Goal: Task Accomplishment & Management: Manage account settings

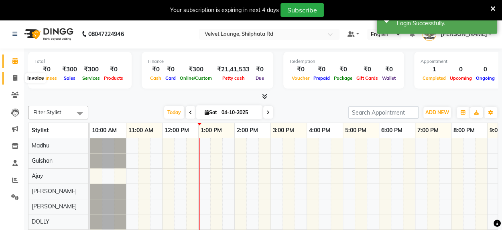
click at [16, 77] on icon at bounding box center [15, 78] width 4 height 6
select select "service"
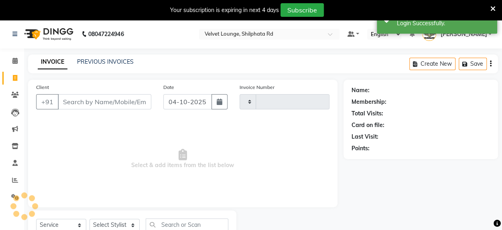
type input "2174"
select select "122"
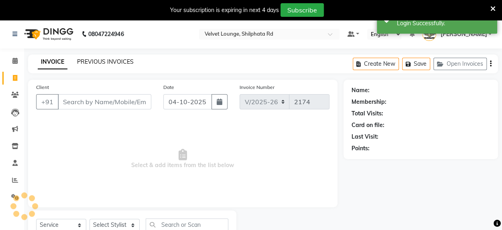
click at [125, 62] on link "PREVIOUS INVOICES" at bounding box center [105, 61] width 57 height 7
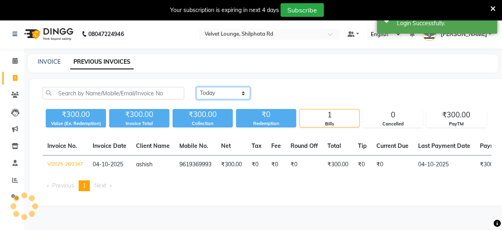
click at [233, 97] on select "[DATE] [DATE] Custom Range" at bounding box center [223, 93] width 54 height 12
select select "yesterday"
click at [196, 87] on select "[DATE] [DATE] Custom Range" at bounding box center [223, 93] width 54 height 12
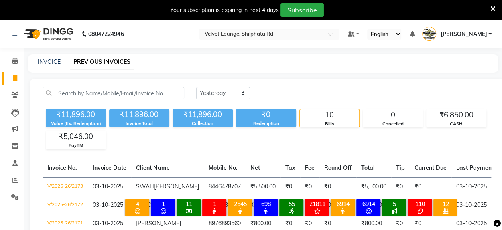
click at [422, 192] on div "× 4 [DEMOGRAPHIC_DATA] Hair Cut 1 [DEMOGRAPHIC_DATA] Hair Cut 11 Hair Spa 1 glo…" at bounding box center [290, 209] width 357 height 35
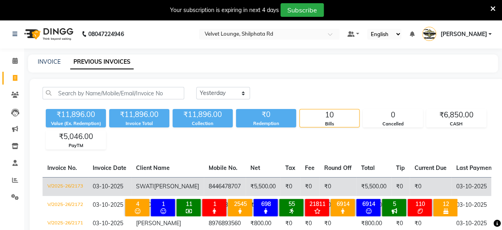
click at [451, 183] on td "03-10-2025" at bounding box center [482, 186] width 62 height 19
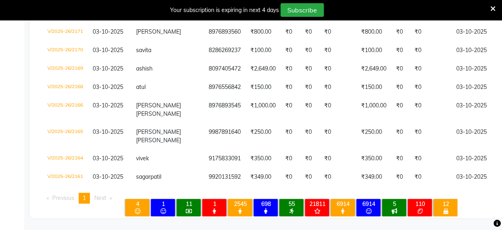
scroll to position [3, 0]
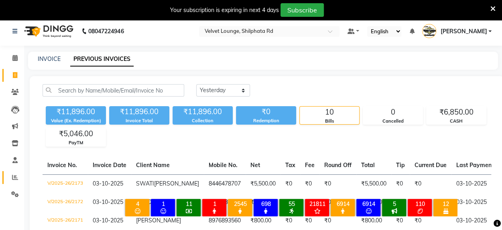
click at [10, 182] on link "Reports" at bounding box center [11, 177] width 19 height 13
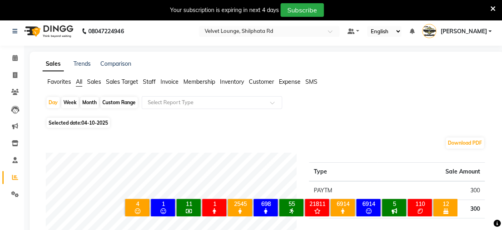
click at [94, 101] on div "Month" at bounding box center [89, 102] width 18 height 11
select select "10"
select select "2025"
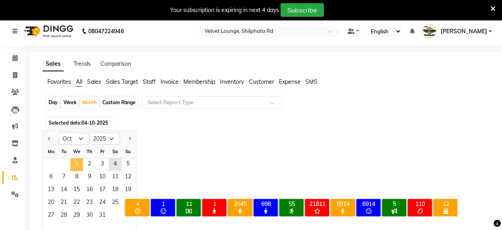
click at [78, 164] on span "1" at bounding box center [76, 164] width 13 height 13
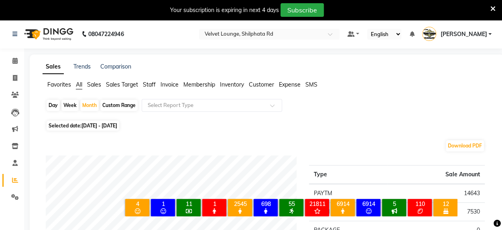
click at [146, 82] on span "Staff" at bounding box center [149, 84] width 13 height 7
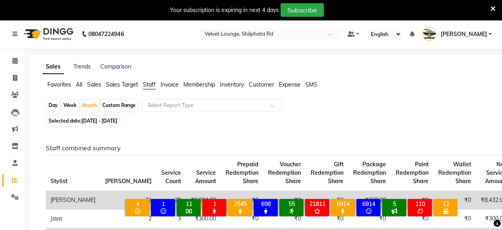
click at [486, 31] on span "[PERSON_NAME]" at bounding box center [463, 34] width 47 height 8
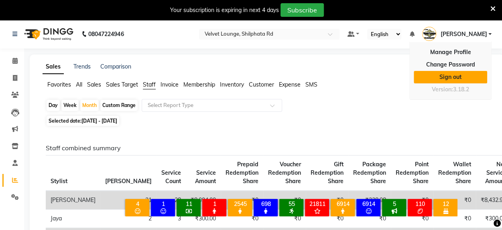
click at [470, 72] on link "Sign out" at bounding box center [450, 77] width 73 height 12
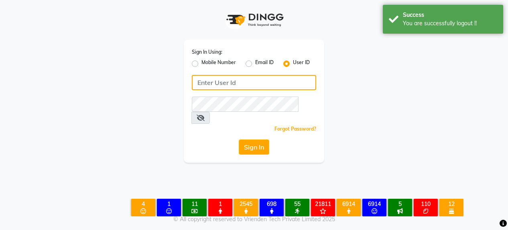
type input "7400009327"
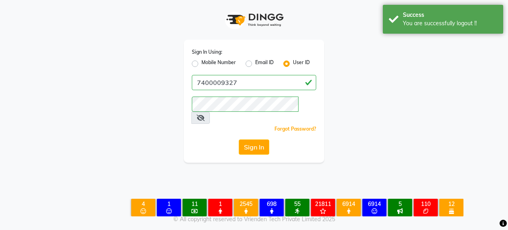
click at [201, 61] on label "Mobile Number" at bounding box center [218, 64] width 34 height 10
click at [201, 61] on input "Mobile Number" at bounding box center [203, 61] width 5 height 5
radio input "true"
radio input "false"
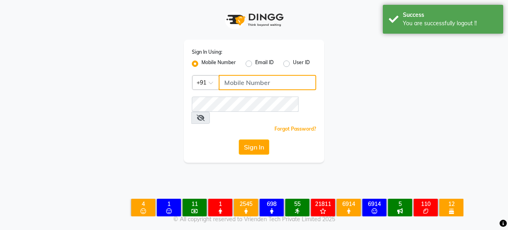
click at [269, 109] on div "Sign In Using: Mobile Number Email ID User ID Country Code × +91 Remember me Fo…" at bounding box center [254, 101] width 140 height 123
type input "7400009327"
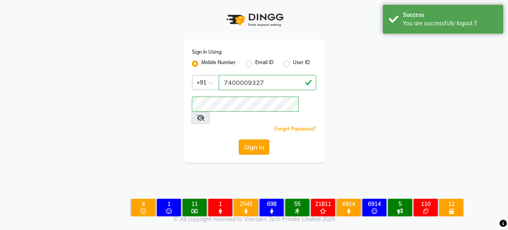
click at [254, 140] on button "Sign In" at bounding box center [254, 147] width 30 height 15
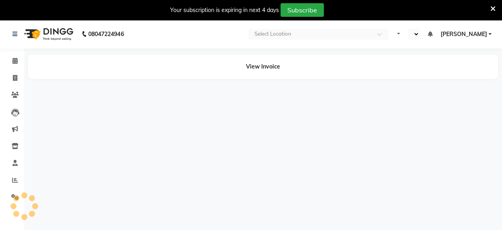
select select "en"
